Goal: Information Seeking & Learning: Learn about a topic

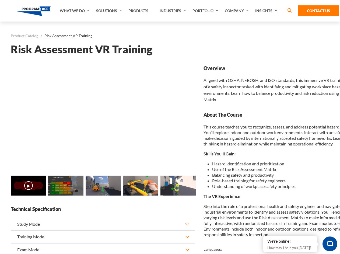
click at [109, 11] on link "Solutions" at bounding box center [109, 11] width 32 height 22
click at [0, 0] on div "AI & Computer Vision Solutions Computer Vision Quality Control AI tools for fas…" at bounding box center [0, 0] width 0 height 0
click at [0, 0] on div "AI & Computer Vision Solutions Virtual Training Solutions Virtual Tour Solution…" at bounding box center [0, 0] width 0 height 0
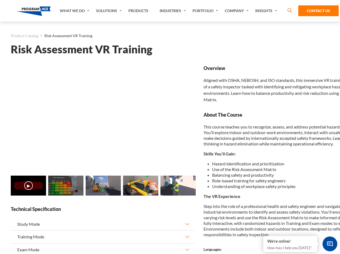
click at [0, 0] on div "AI & Computer Vision Solutions Virtual Training Solutions Virtual Tour Solution…" at bounding box center [0, 0] width 0 height 0
click at [0, 0] on div "AI & Computer Vision Solutions Computer Vision Quality Control AI tools for fas…" at bounding box center [0, 0] width 0 height 0
